Goal: Transaction & Acquisition: Book appointment/travel/reservation

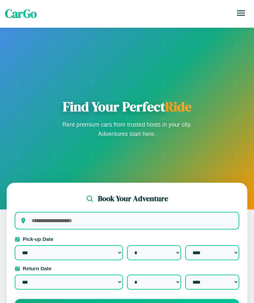
select select "*"
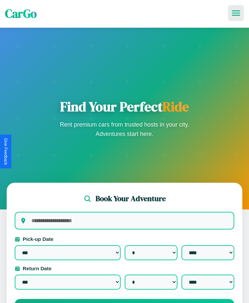
click at [236, 13] on icon at bounding box center [236, 12] width 8 height 5
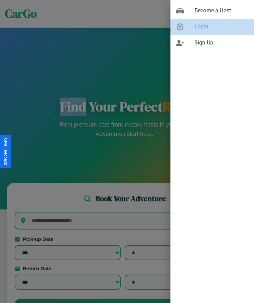
click at [212, 27] on span "Login" at bounding box center [222, 27] width 54 height 8
